Goal: Find specific page/section: Find specific page/section

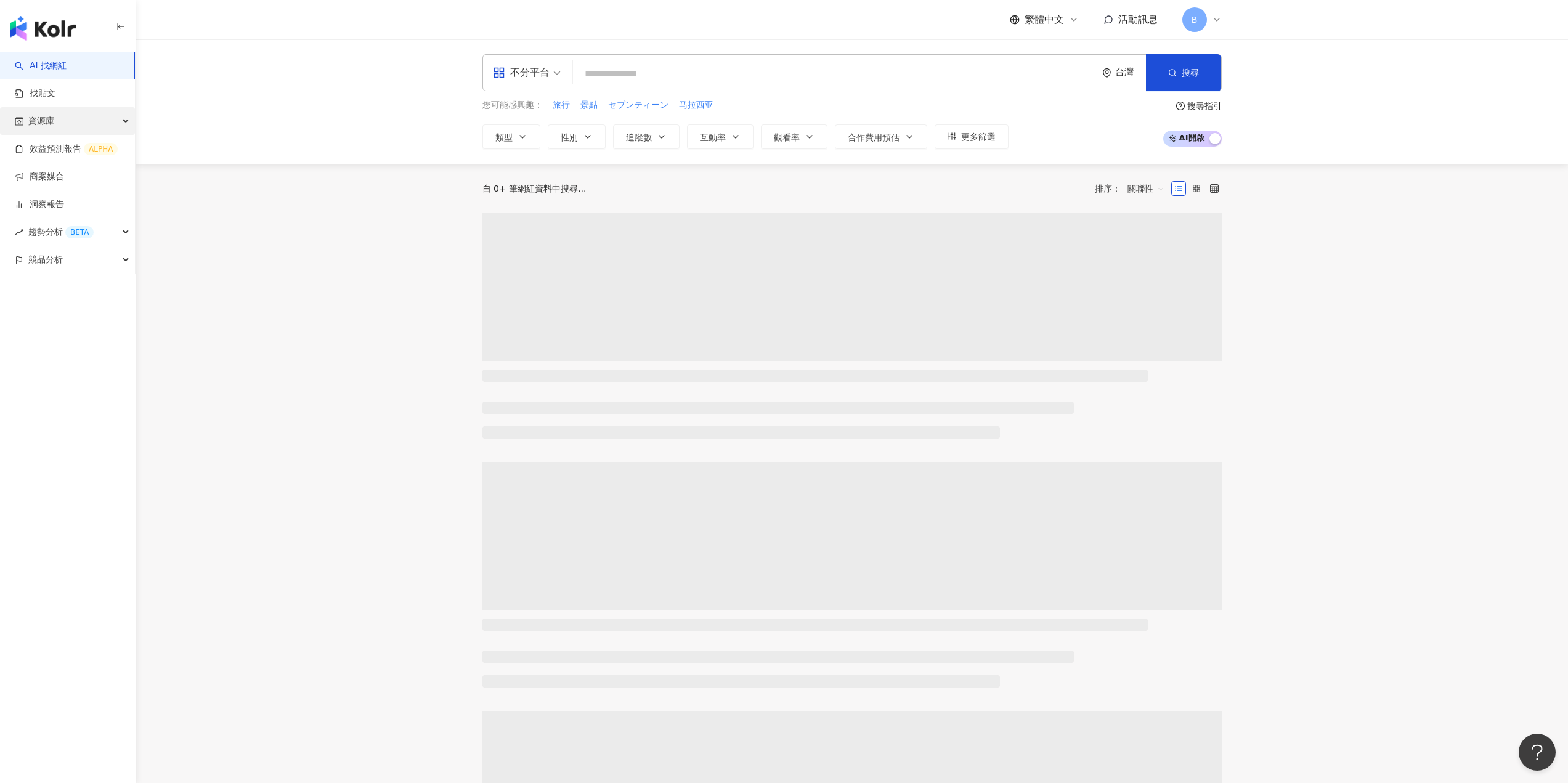
click at [63, 117] on div "資源庫" at bounding box center [67, 121] width 135 height 28
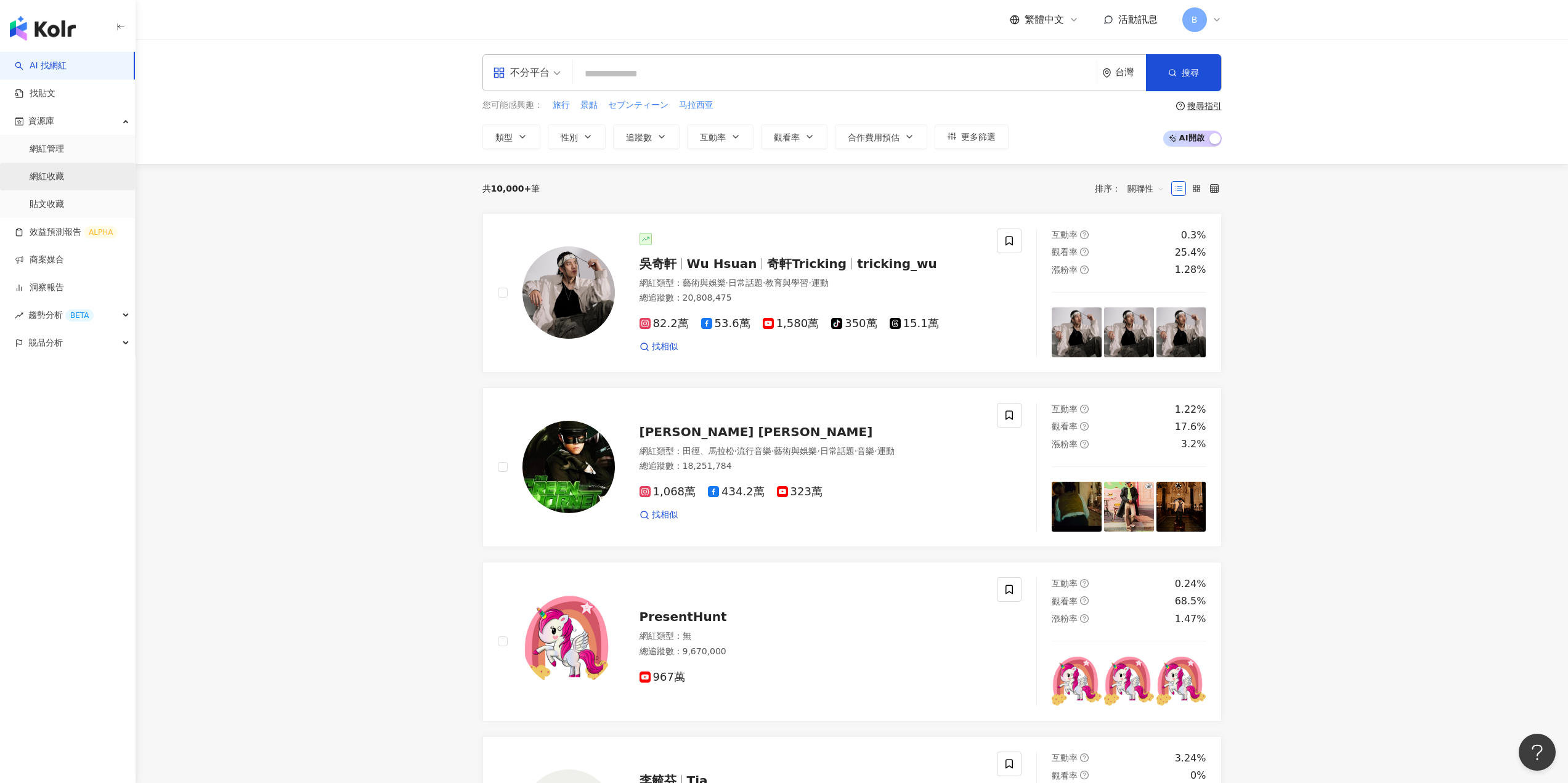
click at [45, 171] on link "網紅收藏" at bounding box center [47, 177] width 35 height 12
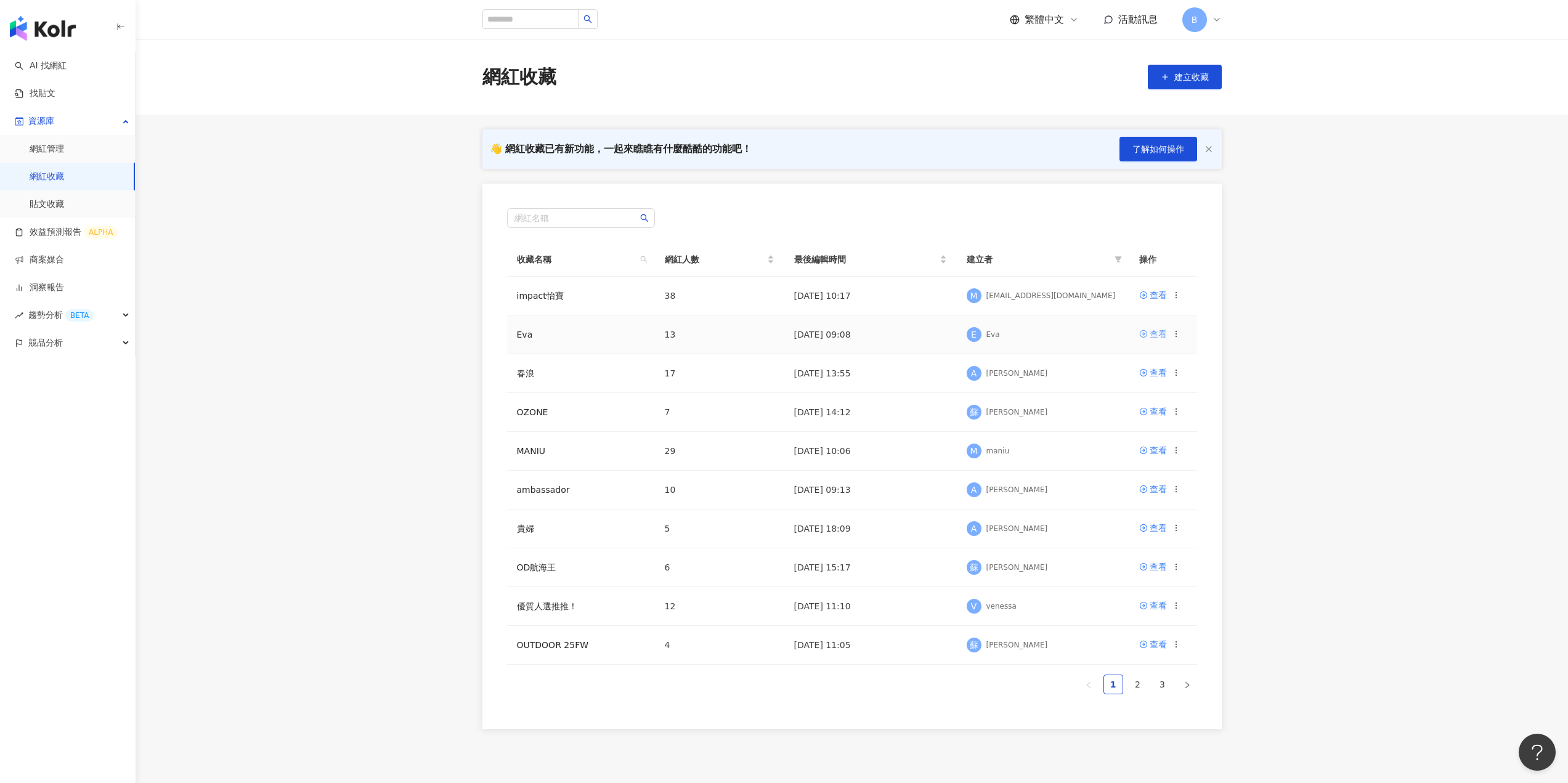
click at [1155, 338] on div "查看" at bounding box center [1158, 333] width 17 height 13
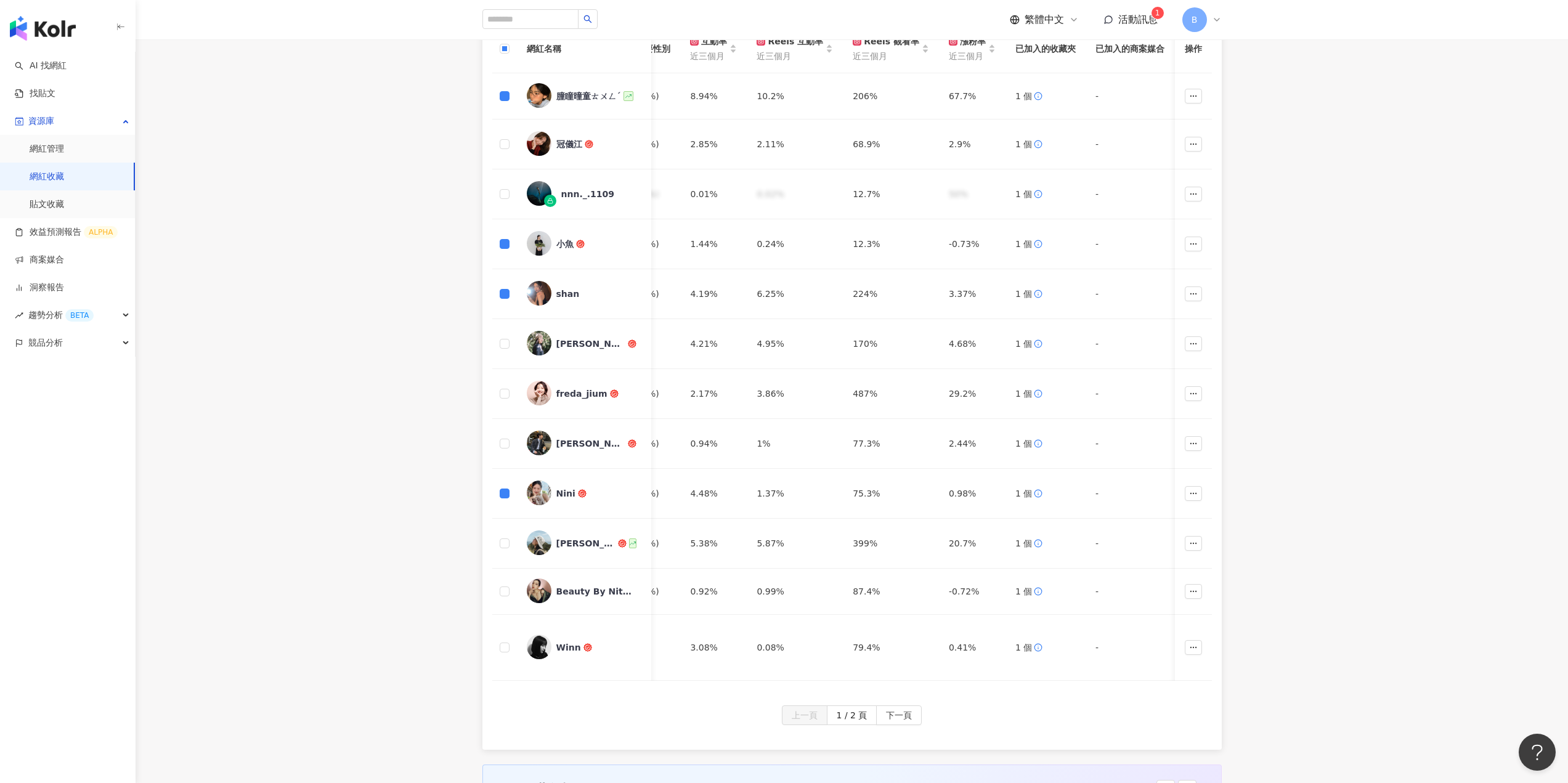
scroll to position [0, 828]
